Goal: Task Accomplishment & Management: Manage account settings

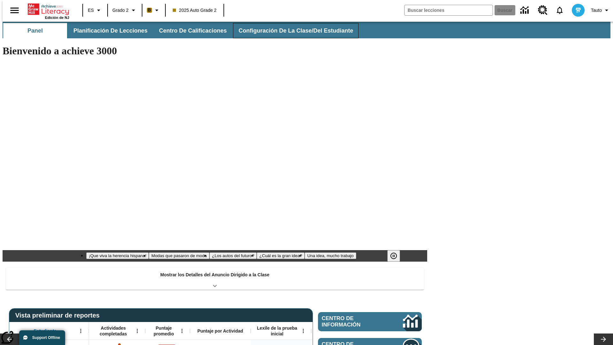
click at [289, 31] on button "Configuración de la clase/del estudiante" at bounding box center [296, 30] width 126 height 15
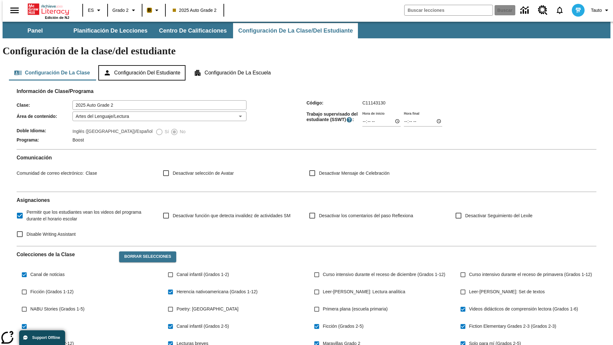
click at [142, 65] on button "Configuración del estudiante" at bounding box center [141, 72] width 87 height 15
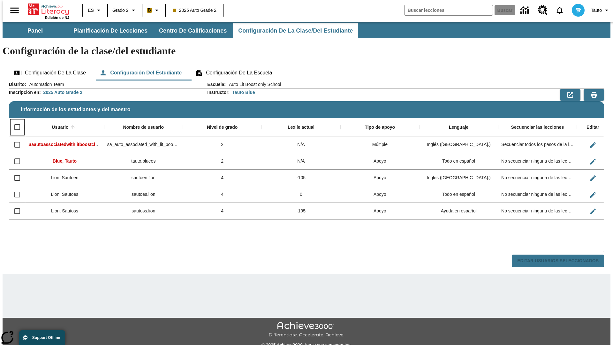
click at [14, 120] on input "Select all rows" at bounding box center [17, 126] width 13 height 13
checkbox input "true"
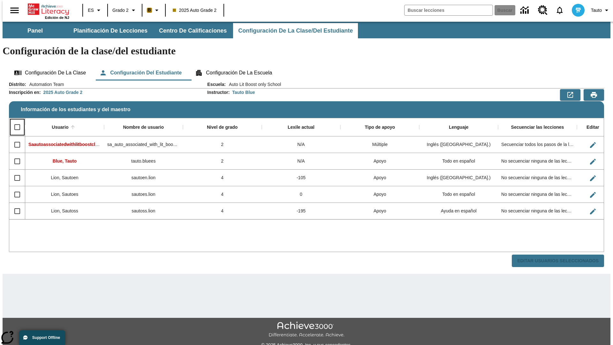
checkbox input "true"
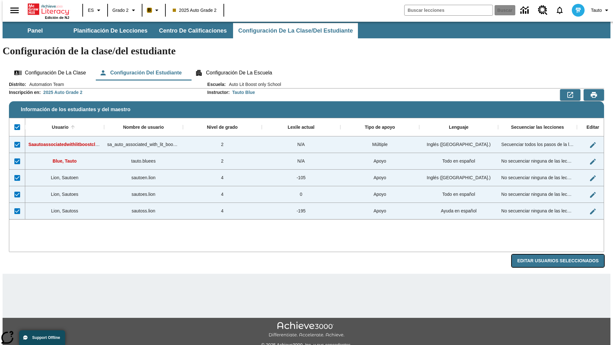
click at [563, 255] on button "Editar Usuarios Seleccionados" at bounding box center [558, 261] width 92 height 12
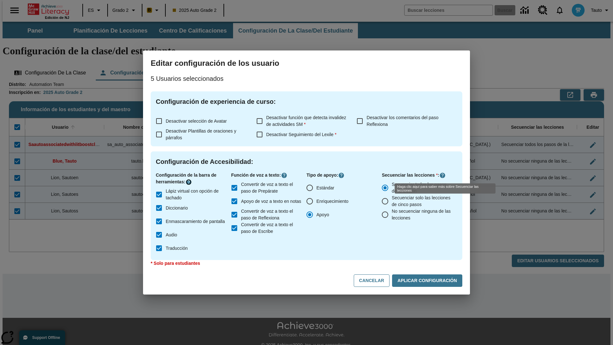
click at [190, 182] on icon "Haga clic aquí para saber más sobre" at bounding box center [189, 182] width 6 height 6
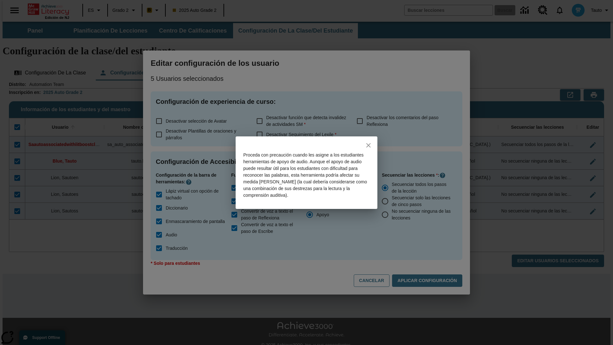
click at [369, 145] on icon "close" at bounding box center [368, 145] width 4 height 4
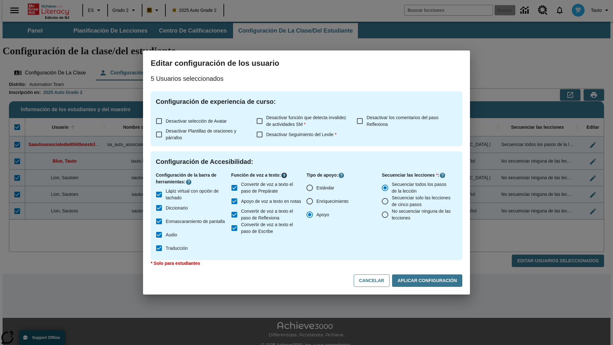
click at [286, 175] on icon "Haga clic aquí para saber más sobre" at bounding box center [284, 175] width 6 height 6
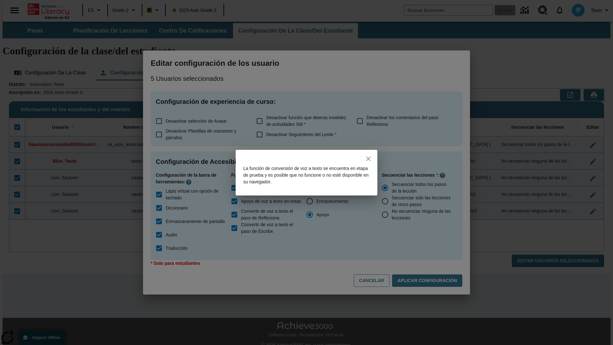
click at [369, 158] on icon "close" at bounding box center [368, 159] width 4 height 4
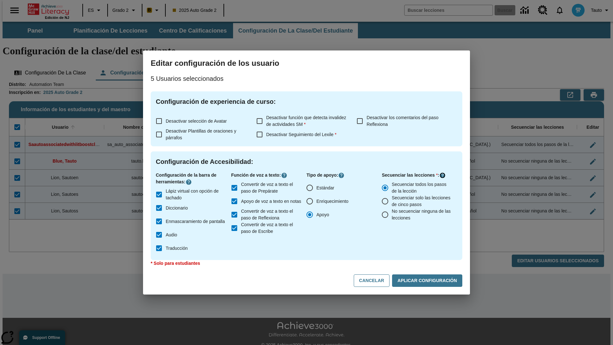
click at [443, 175] on icon "Haga clic aquí para saber más sobre" at bounding box center [443, 175] width 6 height 6
